Goal: Task Accomplishment & Management: Manage account settings

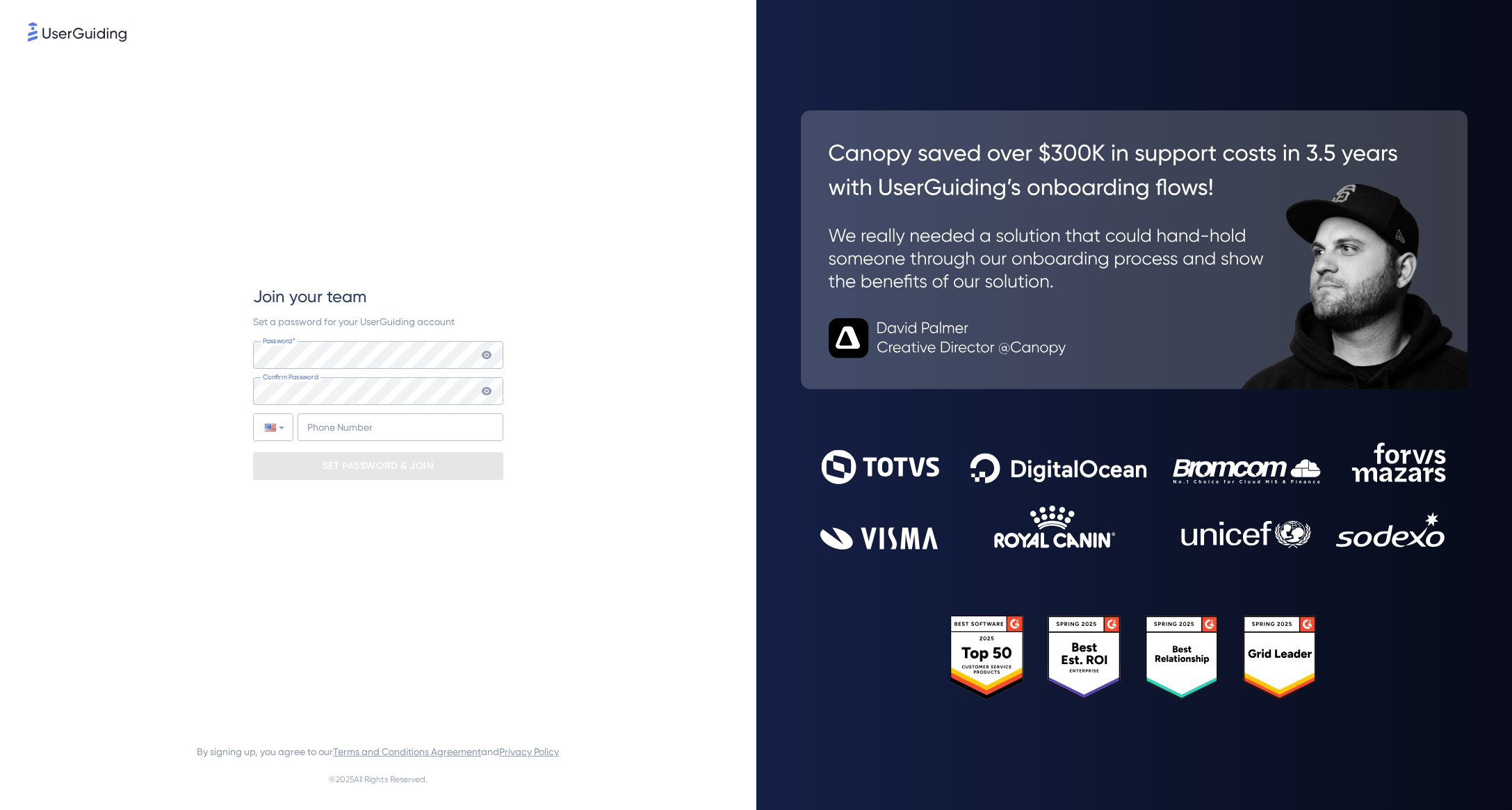
click at [348, 297] on span "Join your team" at bounding box center [309, 296] width 113 height 23
click at [253, 382] on div at bounding box center [253, 382] width 0 height 0
click at [361, 425] on input "+1" at bounding box center [400, 428] width 206 height 27
type input "[PHONE_NUMBER]"
click at [396, 469] on p "SET PASSWORD & JOIN" at bounding box center [378, 466] width 111 height 23
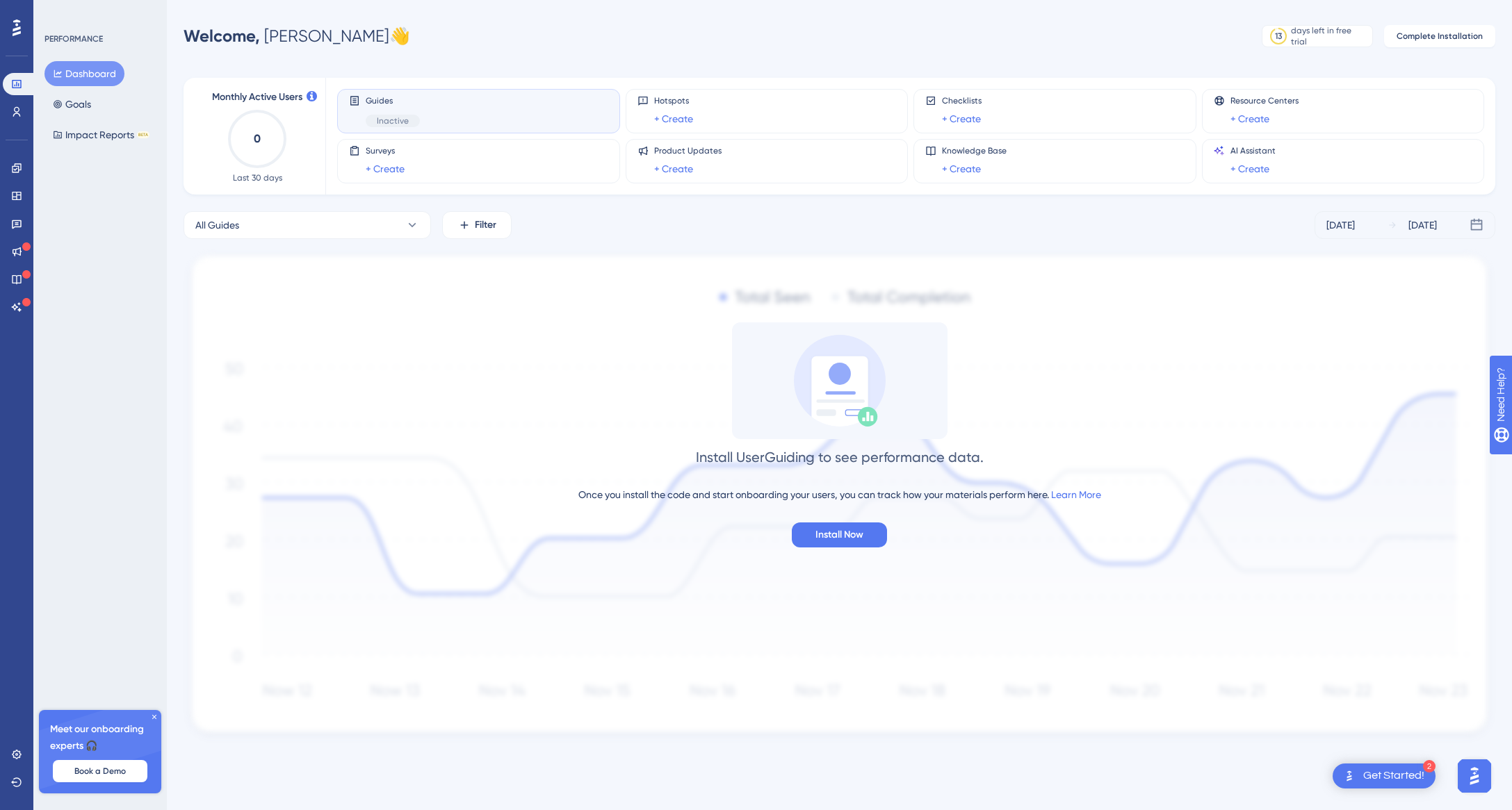
click at [22, 676] on div "Performance Users Engagement Widgets Feedback Product Updates Knowledge Base AI…" at bounding box center [17, 405] width 33 height 810
click at [14, 117] on icon at bounding box center [16, 111] width 11 height 11
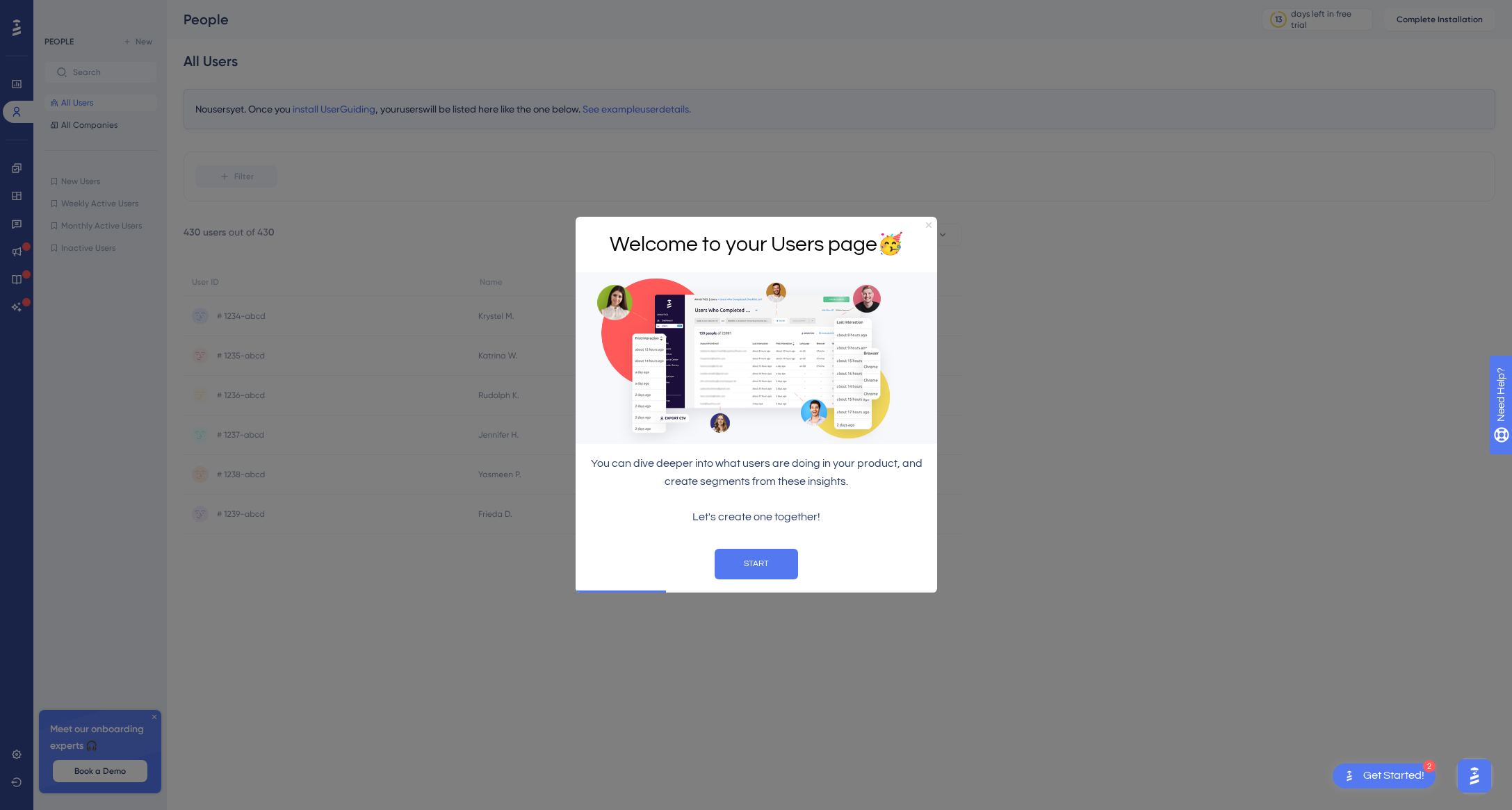
click at [925, 226] on icon "Close Preview" at bounding box center [928, 226] width 6 height 6
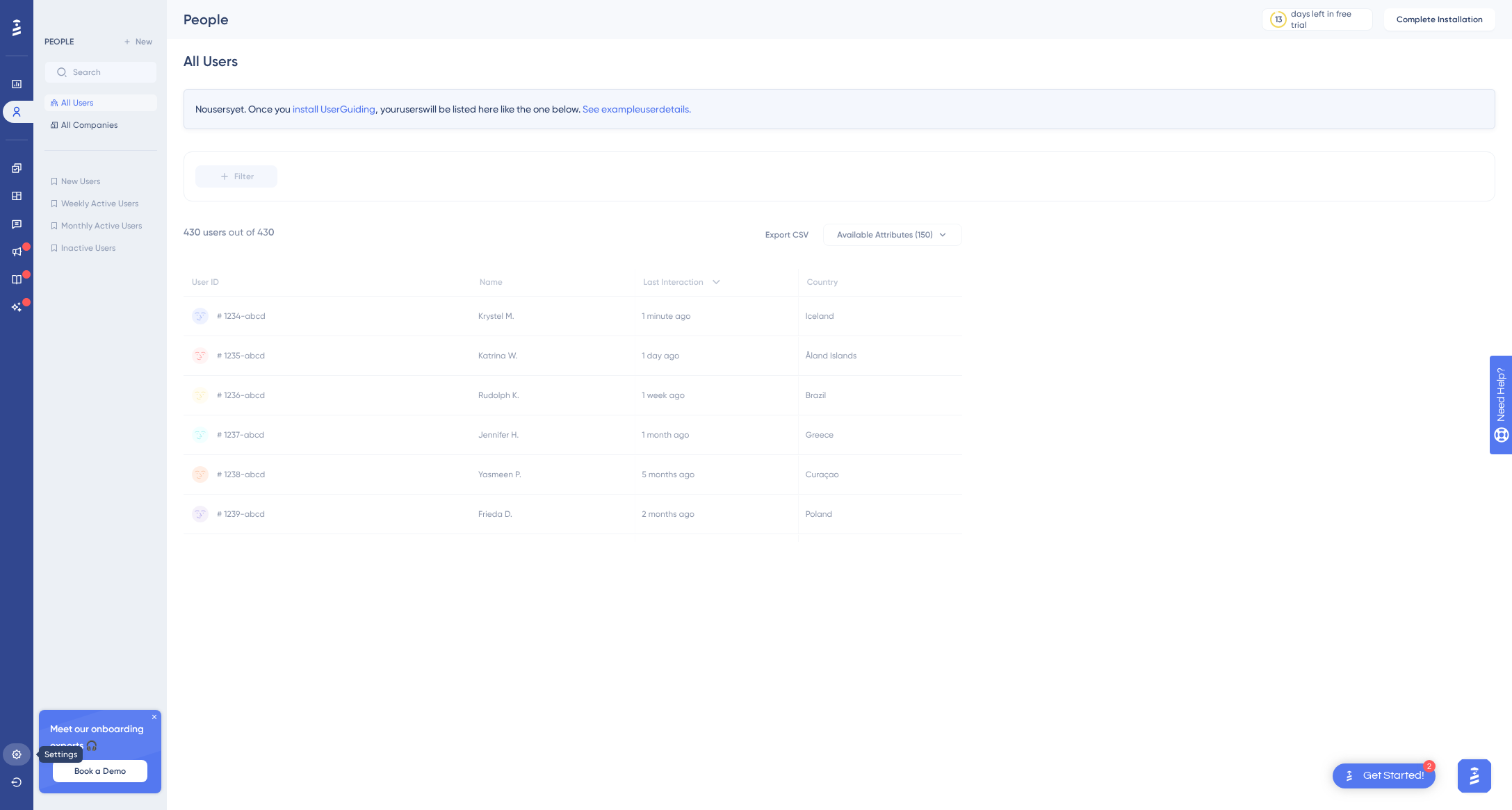
click at [21, 750] on icon at bounding box center [16, 754] width 11 height 11
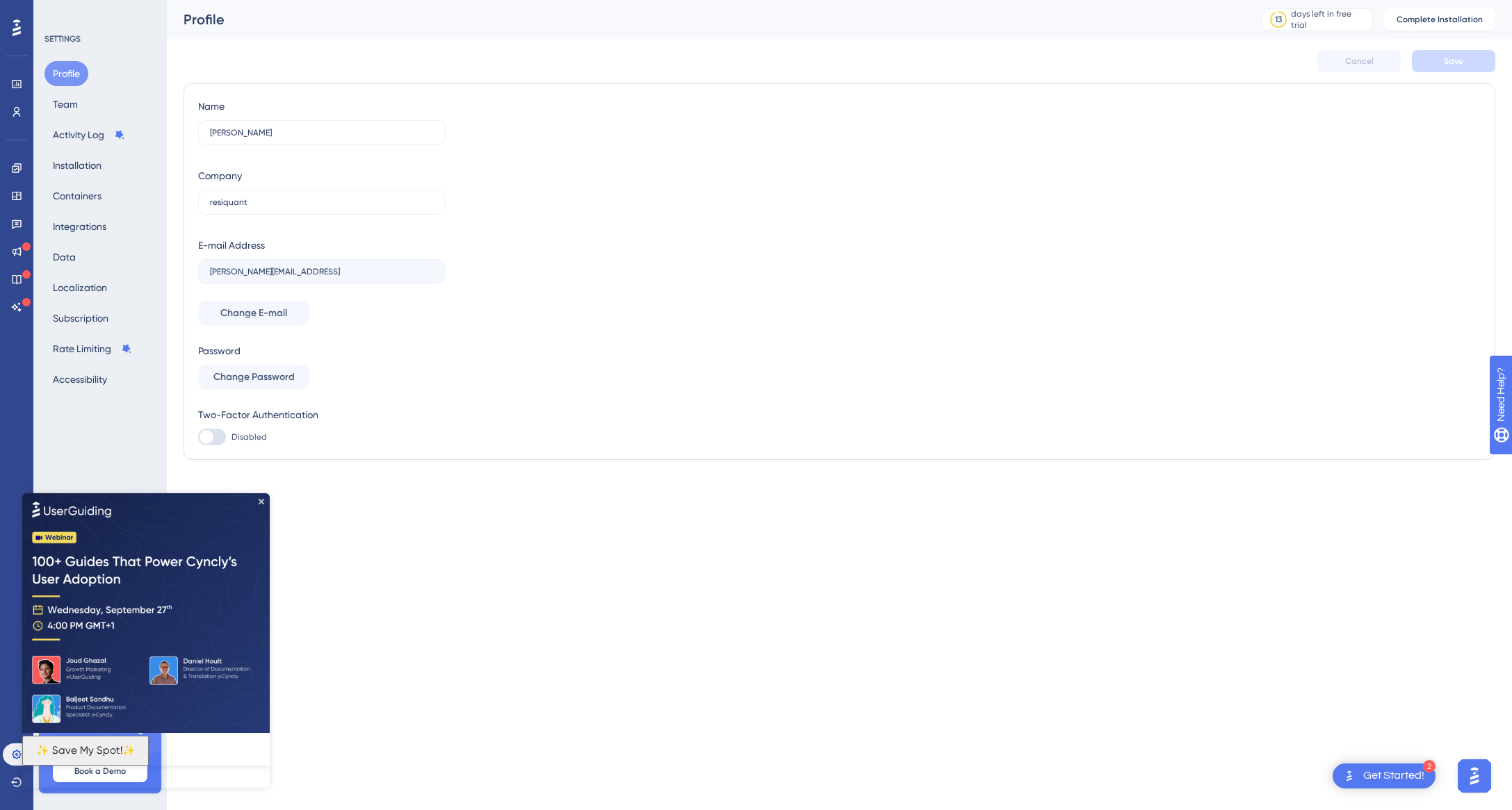
click at [260, 497] on img at bounding box center [146, 612] width 247 height 239
click at [261, 498] on icon "Close Preview" at bounding box center [262, 501] width 6 height 6
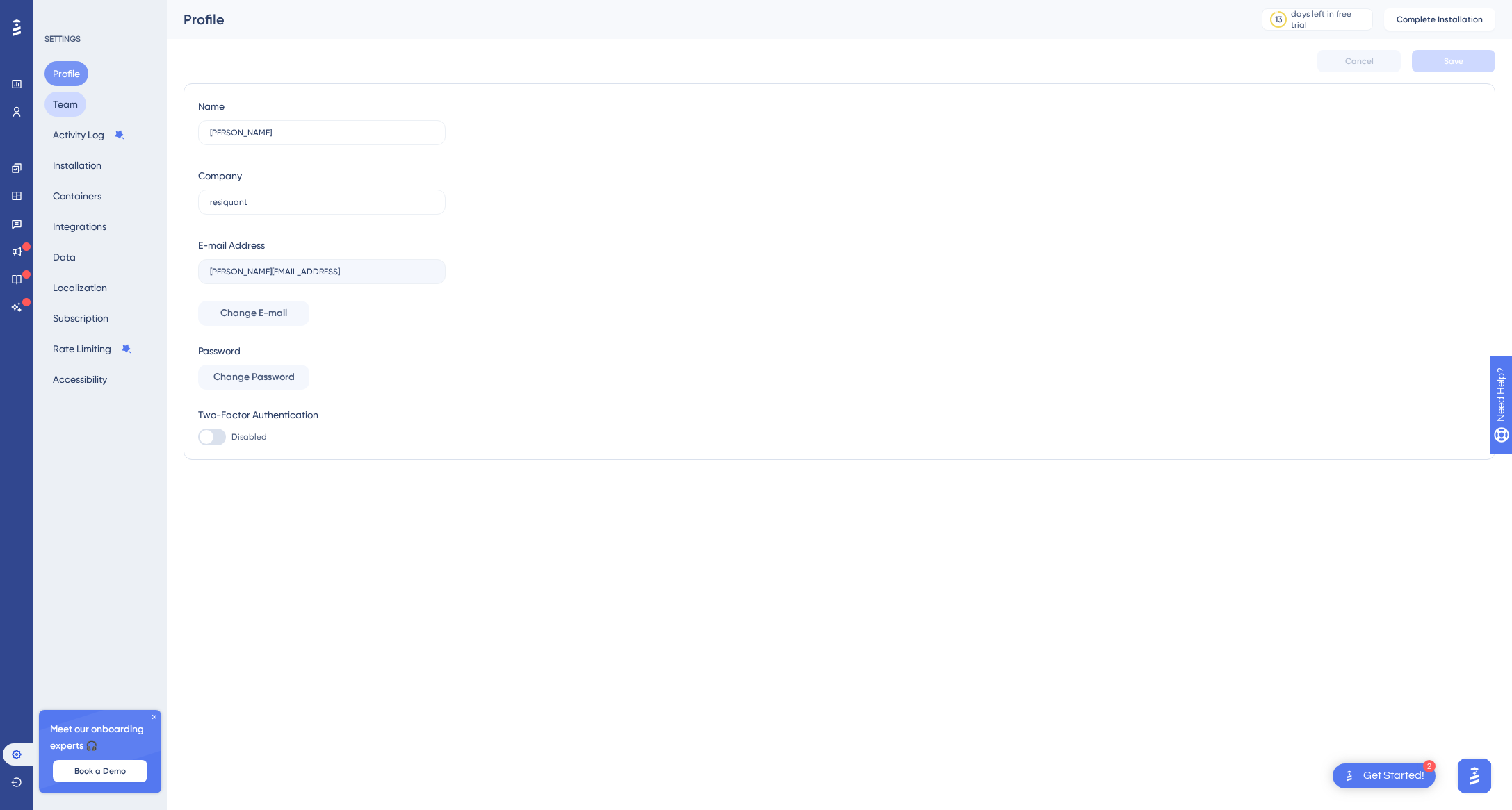
click at [76, 113] on button "Team" at bounding box center [65, 105] width 42 height 25
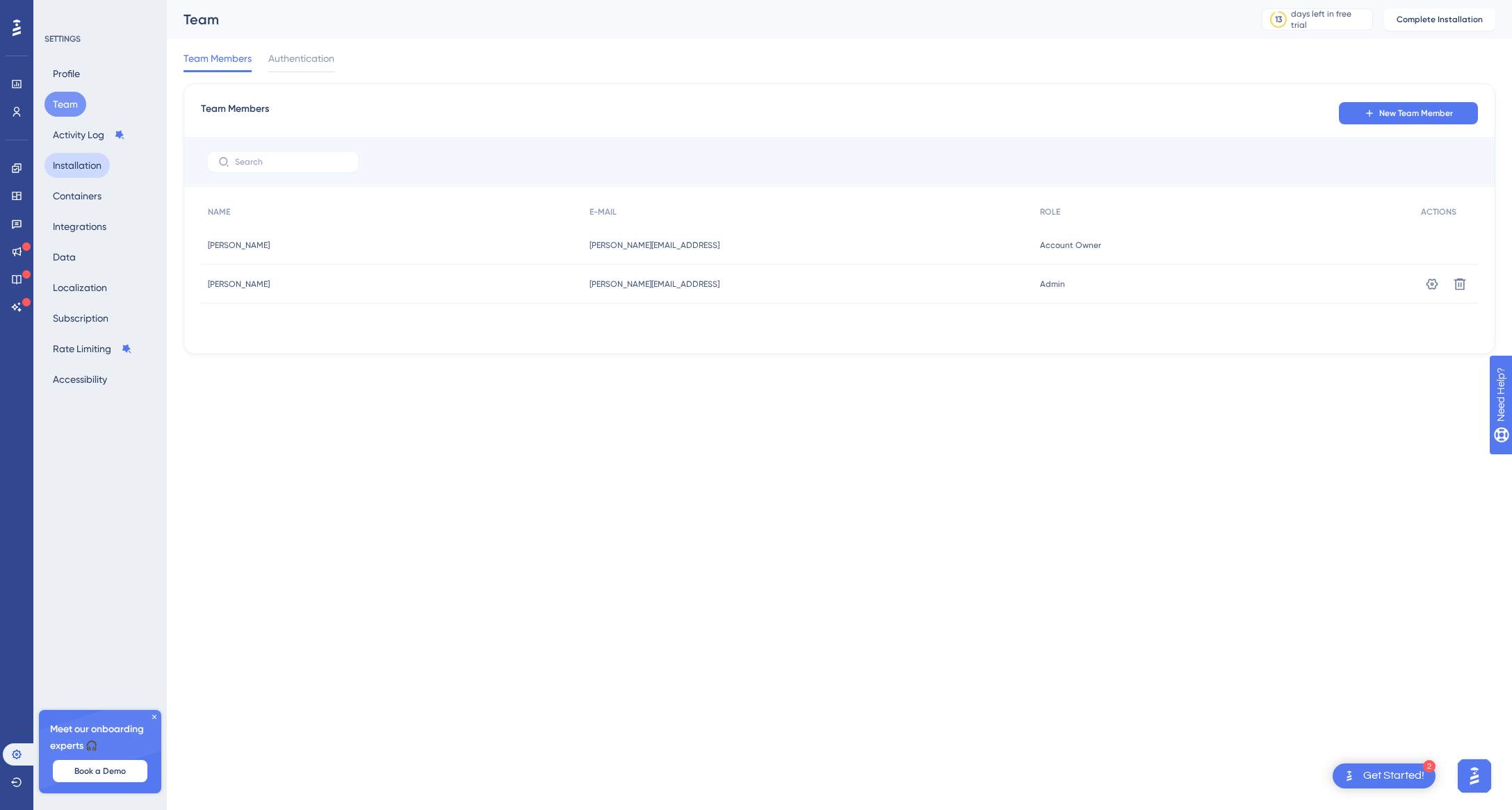
click at [84, 165] on button "Installation" at bounding box center [77, 166] width 66 height 25
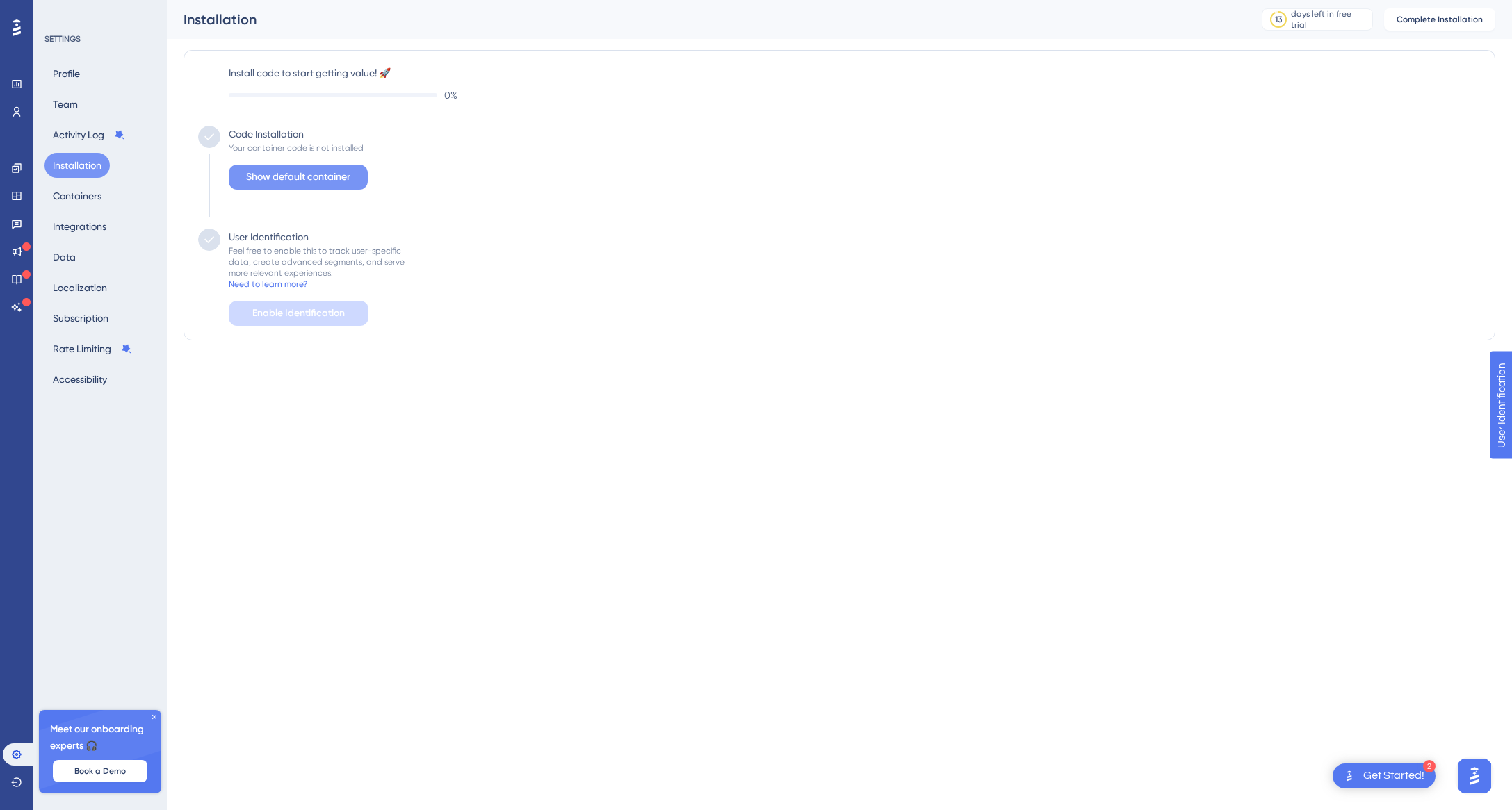
click at [306, 179] on span "Show default container" at bounding box center [298, 177] width 104 height 17
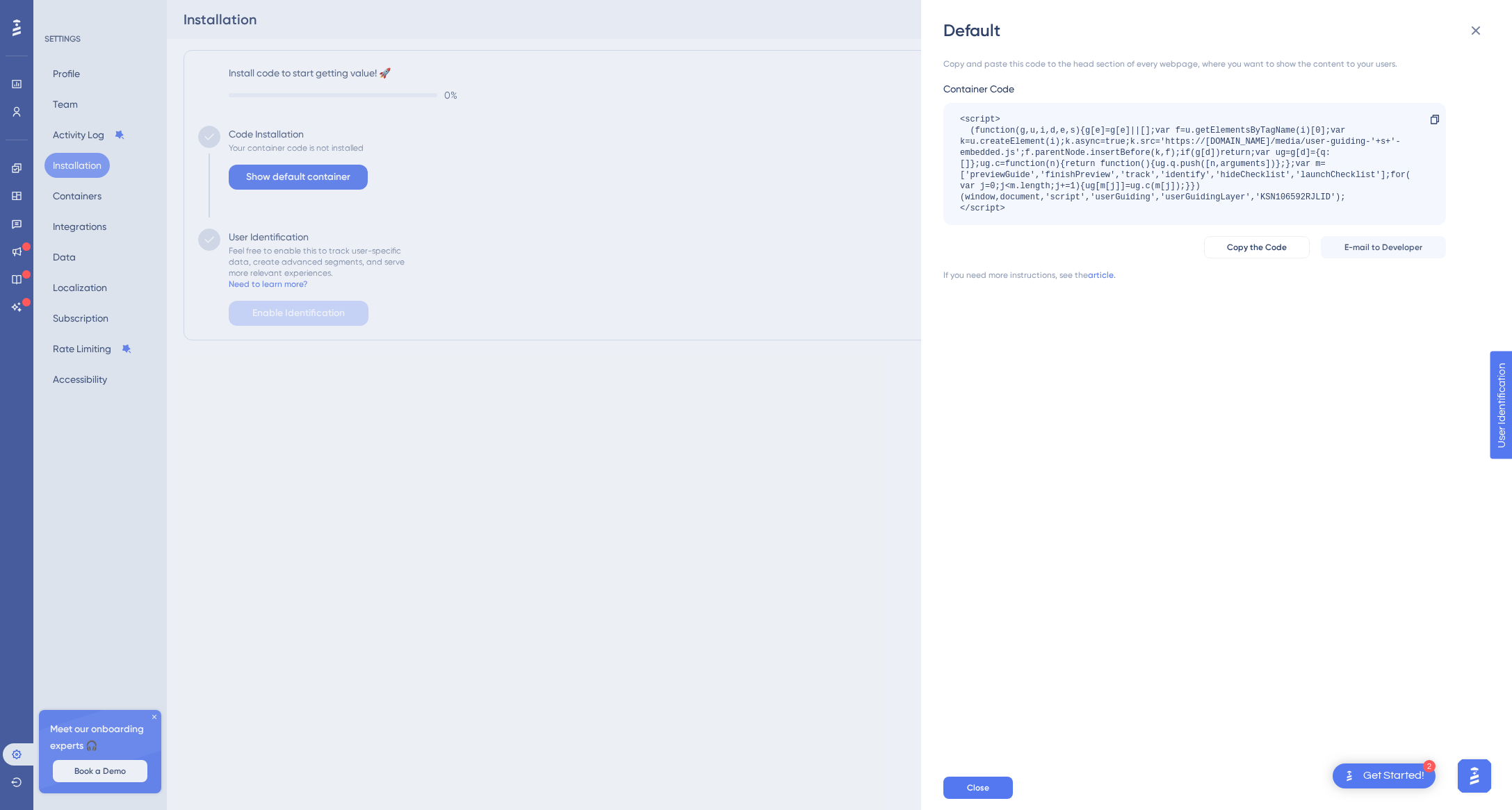
click at [1049, 201] on div "<script> (function(g,u,i,d,e,s){g[e]=g[e]||[];var f=u.getElementsByTagName(i)[0…" at bounding box center [1188, 164] width 455 height 100
click at [1048, 214] on div "<script> (function(g,u,i,d,e,s){g[e]=g[e]||[];var f=u.getElementsByTagName(i)[0…" at bounding box center [1195, 164] width 502 height 123
click at [1273, 247] on span "Copy the Code" at bounding box center [1257, 247] width 60 height 11
